Goal: Navigation & Orientation: Find specific page/section

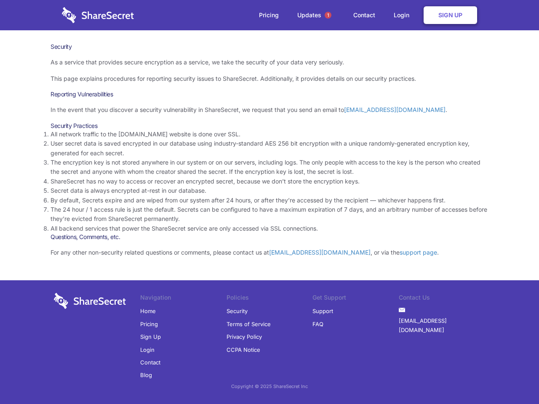
click at [270, 202] on li "By default, Secrets expire and are wiped from our system after 24 hours, or aft…" at bounding box center [270, 200] width 438 height 9
click at [328, 15] on span "1" at bounding box center [328, 15] width 7 height 7
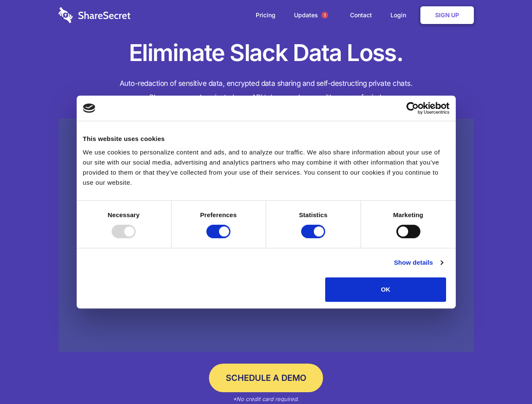
click at [136, 238] on div at bounding box center [124, 231] width 24 height 13
click at [230, 238] on input "Preferences" at bounding box center [218, 231] width 24 height 13
checkbox input "false"
click at [314, 238] on input "Statistics" at bounding box center [313, 231] width 24 height 13
checkbox input "false"
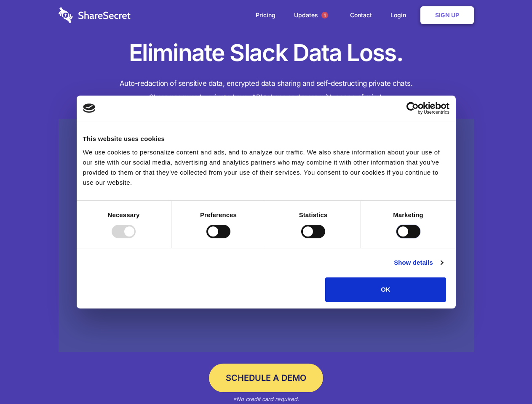
click at [396, 238] on input "Marketing" at bounding box center [408, 231] width 24 height 13
checkbox input "true"
click at [443, 268] on link "Show details" at bounding box center [418, 263] width 49 height 10
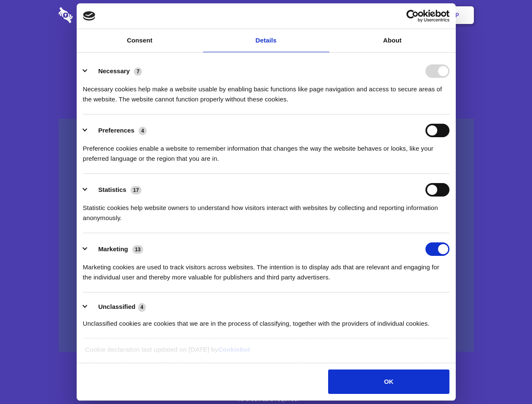
click at [449, 115] on li "Necessary 7 Necessary cookies help make a website usable by enabling basic func…" at bounding box center [266, 84] width 366 height 59
click at [324, 15] on span "1" at bounding box center [324, 15] width 7 height 7
